Goal: Navigation & Orientation: Find specific page/section

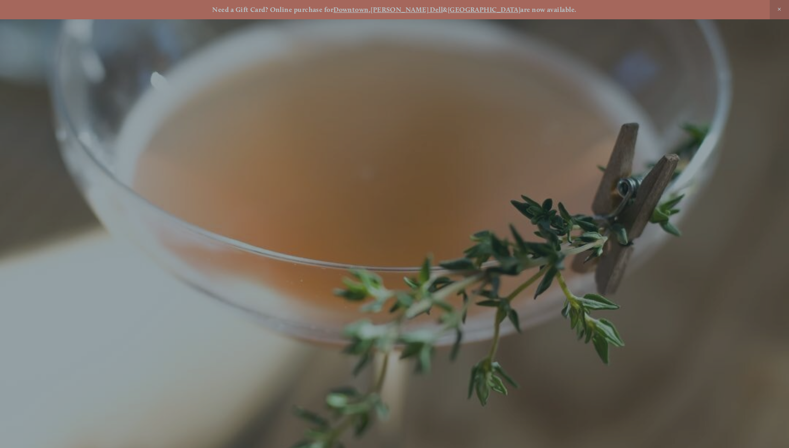
scroll to position [19, 0]
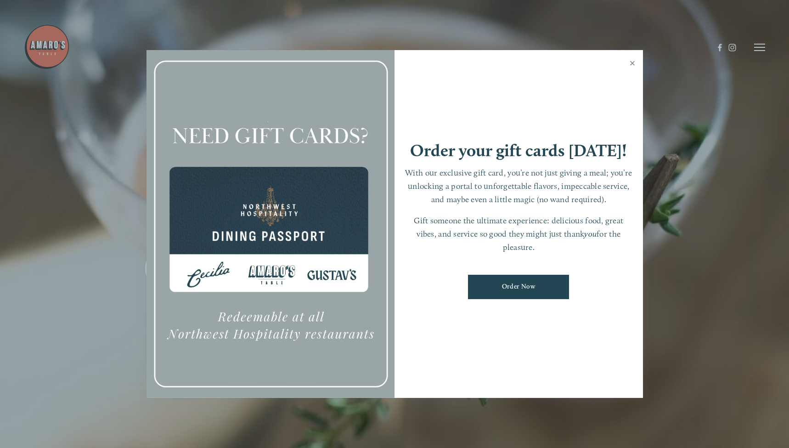
click at [634, 64] on link "Close" at bounding box center [632, 64] width 18 height 26
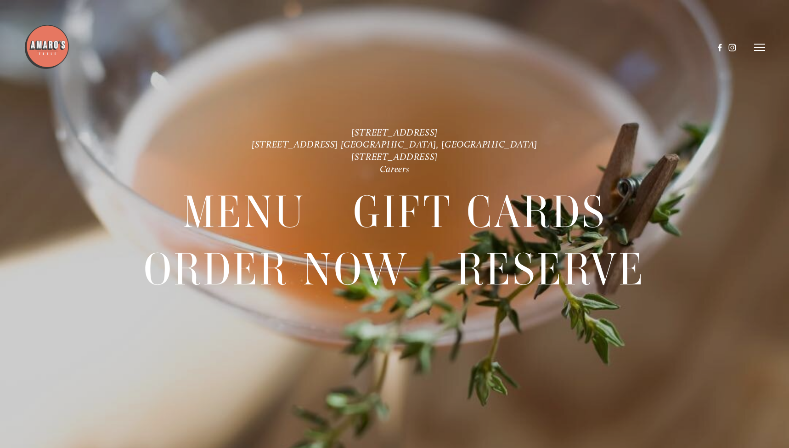
click at [752, 48] on header "Menu Order Now Visit Gallery 0" at bounding box center [394, 47] width 741 height 95
click at [757, 51] on line at bounding box center [759, 51] width 11 height 0
click at [584, 49] on span "Menu" at bounding box center [580, 47] width 17 height 8
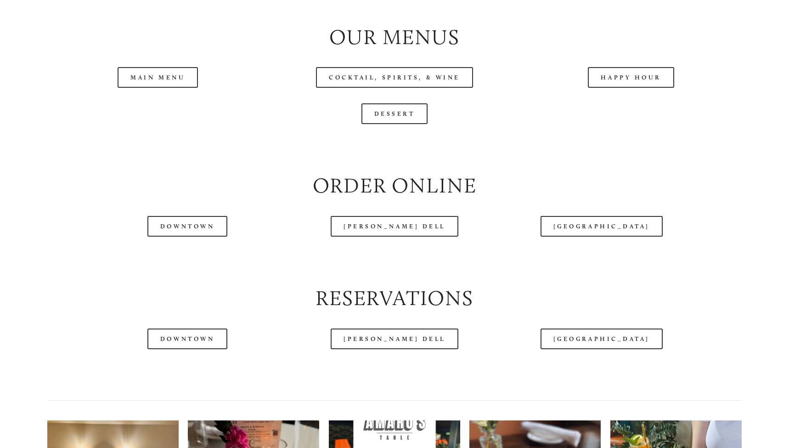
scroll to position [1466, 0]
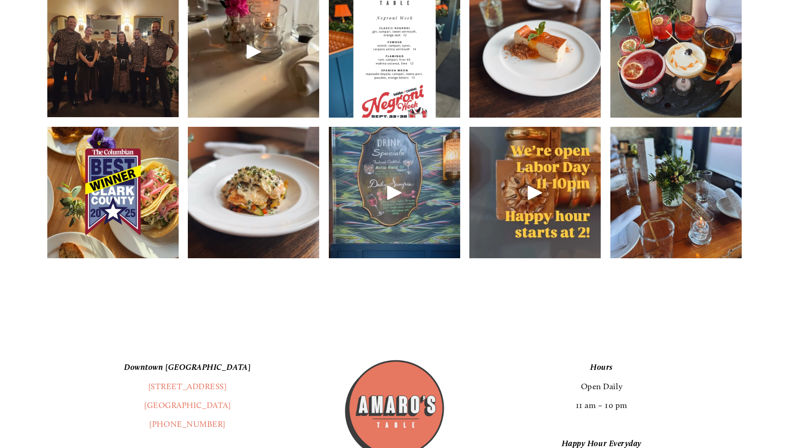
click at [101, 67] on header "Menu Order Now Visit Gallery 0" at bounding box center [394, 24] width 741 height 95
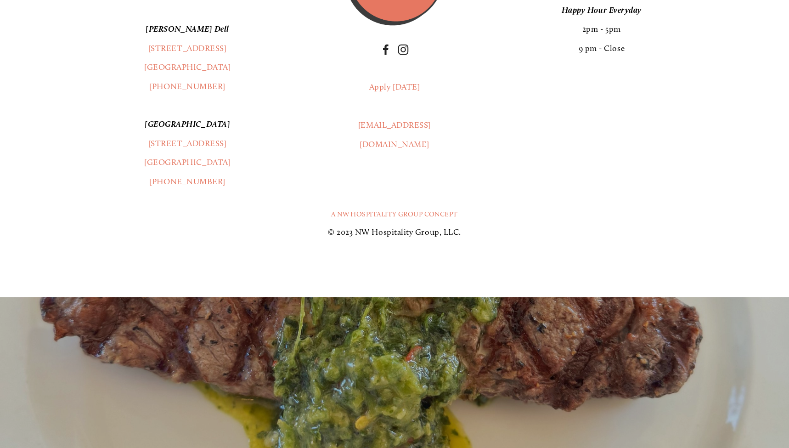
scroll to position [2195, 0]
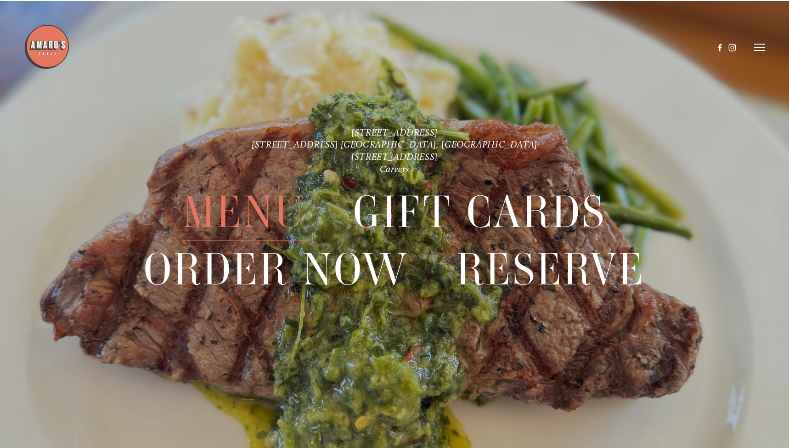
click at [762, 51] on line at bounding box center [759, 51] width 11 height 0
click at [616, 48] on span "Order Now" at bounding box center [612, 47] width 34 height 8
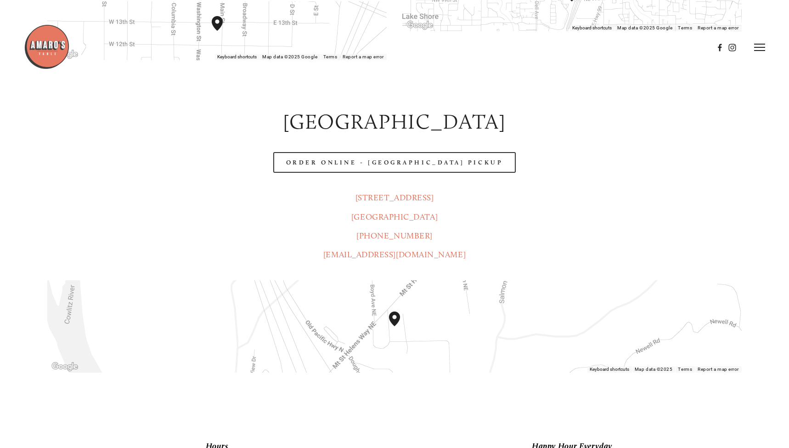
scroll to position [228, 0]
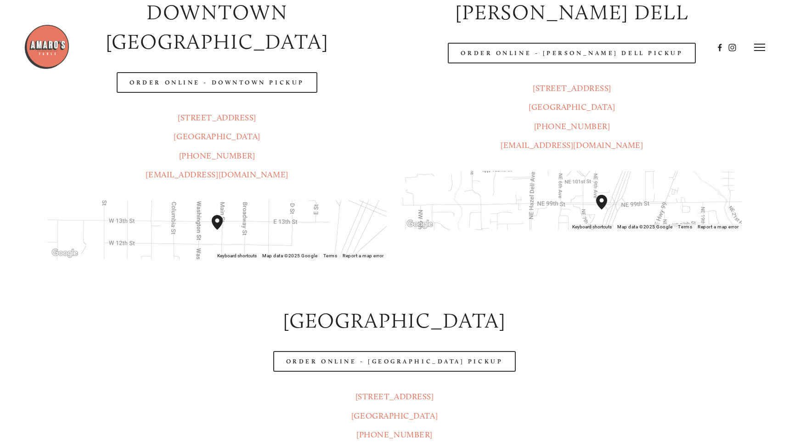
click at [227, 85] on header "Menu Order Now Visit Gallery 0" at bounding box center [394, 47] width 741 height 95
drag, startPoint x: 573, startPoint y: 81, endPoint x: 588, endPoint y: 57, distance: 28.9
click at [575, 79] on header "Menu Order Now Visit Gallery 0" at bounding box center [394, 47] width 741 height 95
click at [589, 55] on div at bounding box center [369, 47] width 690 height 47
click at [578, 91] on header "Menu Order Now Visit Gallery 0" at bounding box center [394, 47] width 741 height 95
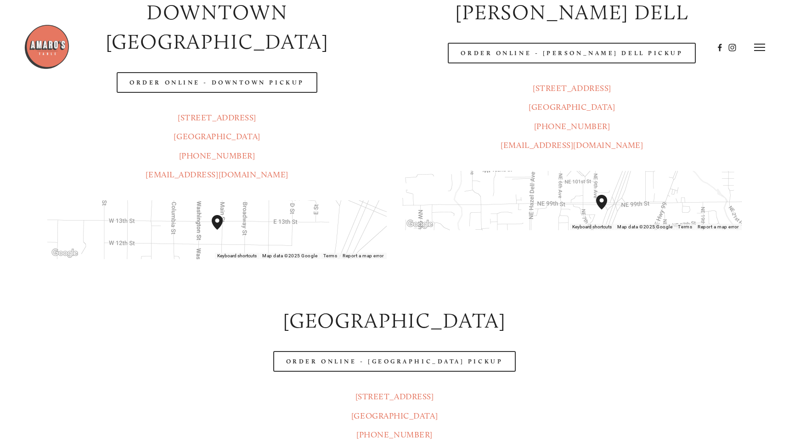
drag, startPoint x: 526, startPoint y: 52, endPoint x: 603, endPoint y: 49, distance: 76.7
click at [527, 52] on div at bounding box center [369, 47] width 690 height 47
click at [616, 49] on div at bounding box center [369, 47] width 690 height 47
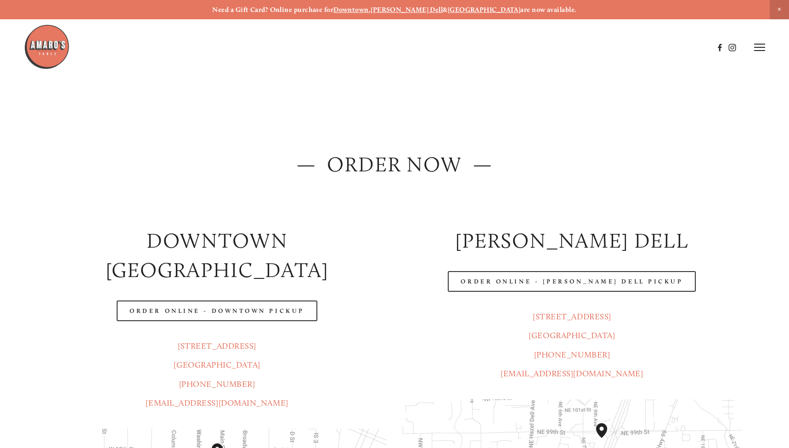
click at [573, 342] on p "[STREET_ADDRESS] [GEOGRAPHIC_DATA] (360) 718-7046 [EMAIL_ADDRESS][DOMAIN_NAME]" at bounding box center [571, 345] width 339 height 76
click at [756, 47] on icon at bounding box center [759, 47] width 11 height 8
click at [664, 49] on span "Gallery" at bounding box center [667, 47] width 22 height 8
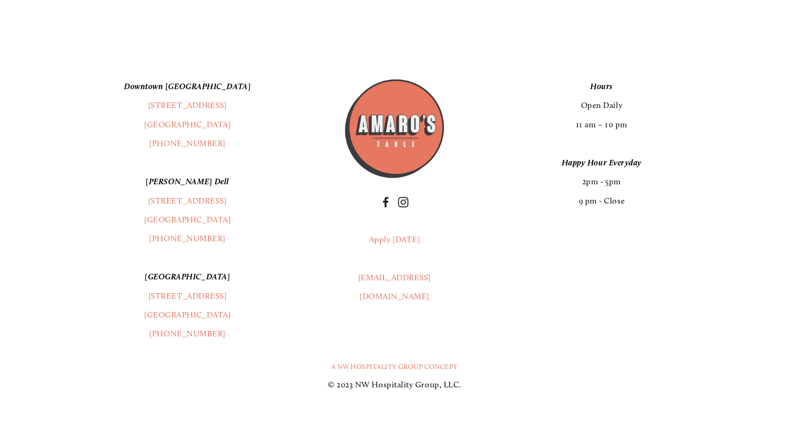
scroll to position [17426, 0]
